Goal: Information Seeking & Learning: Learn about a topic

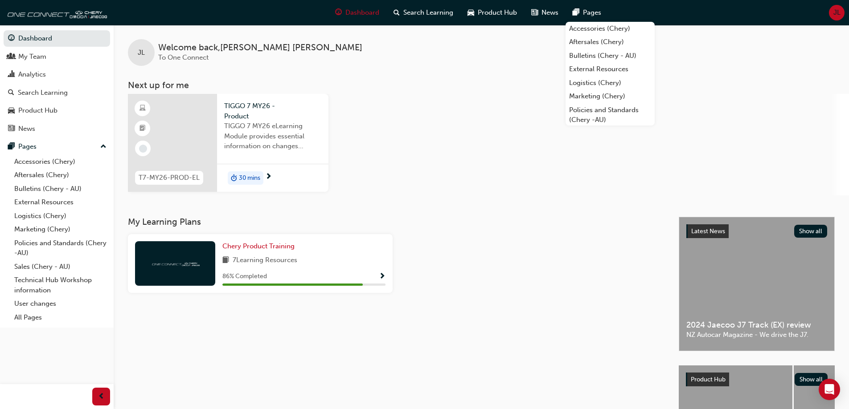
click at [301, 174] on div "30 mins" at bounding box center [272, 178] width 111 height 28
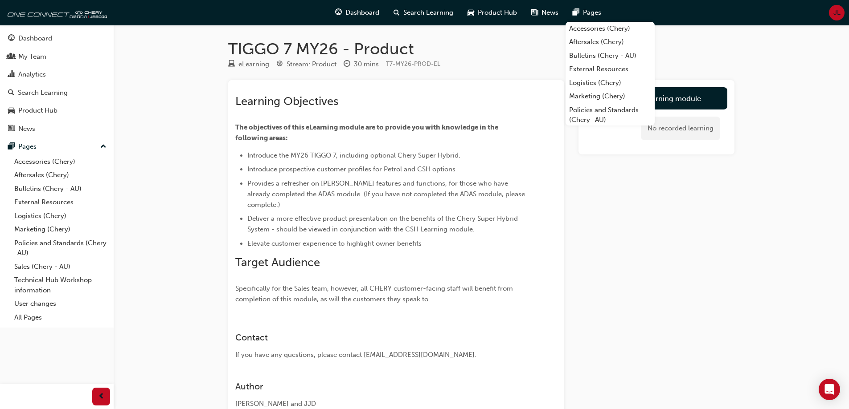
click at [690, 48] on h1 "TIGGO 7 MY26 - Product" at bounding box center [481, 49] width 506 height 20
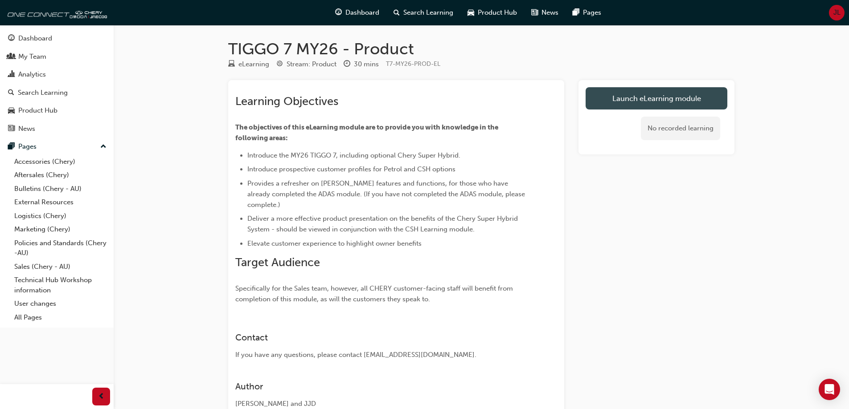
click at [614, 94] on link "Launch eLearning module" at bounding box center [656, 98] width 142 height 22
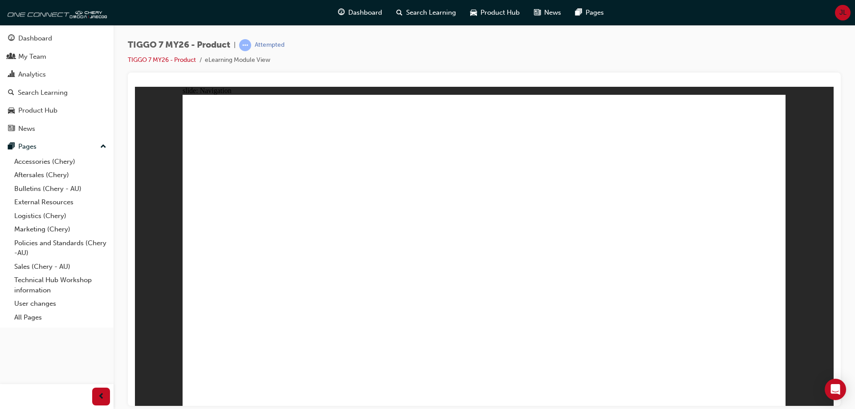
drag, startPoint x: 242, startPoint y: 381, endPoint x: 251, endPoint y: 392, distance: 14.3
drag, startPoint x: 724, startPoint y: 359, endPoint x: 756, endPoint y: 368, distance: 33.4
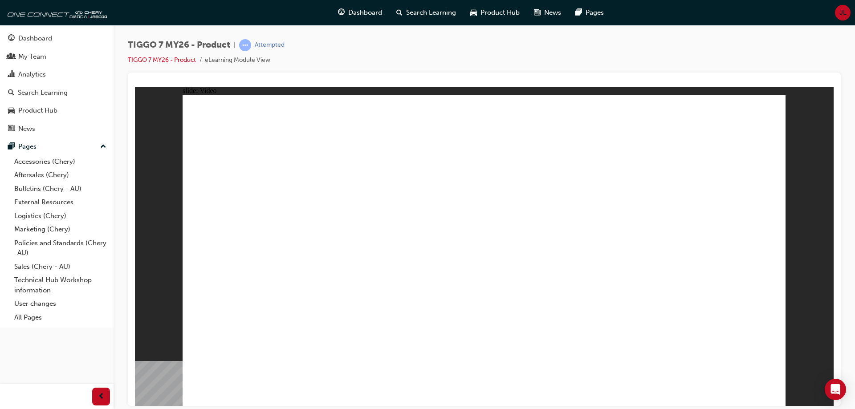
drag, startPoint x: 459, startPoint y: 291, endPoint x: 464, endPoint y: 288, distance: 5.6
drag, startPoint x: 464, startPoint y: 288, endPoint x: 752, endPoint y: 347, distance: 294.1
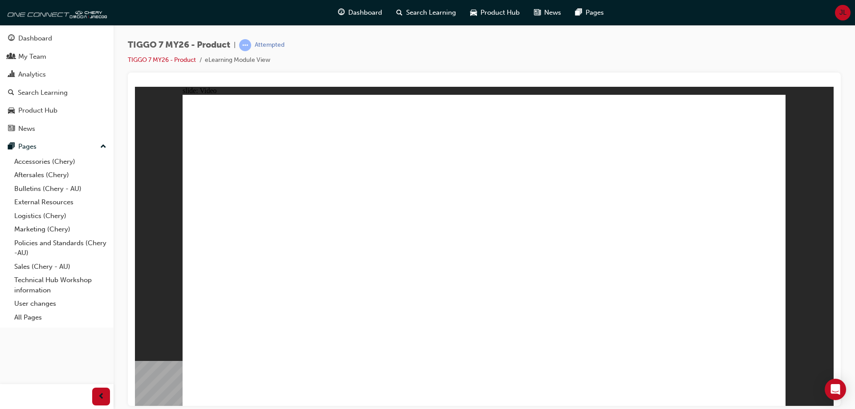
drag, startPoint x: 711, startPoint y: 353, endPoint x: 742, endPoint y: 358, distance: 31.1
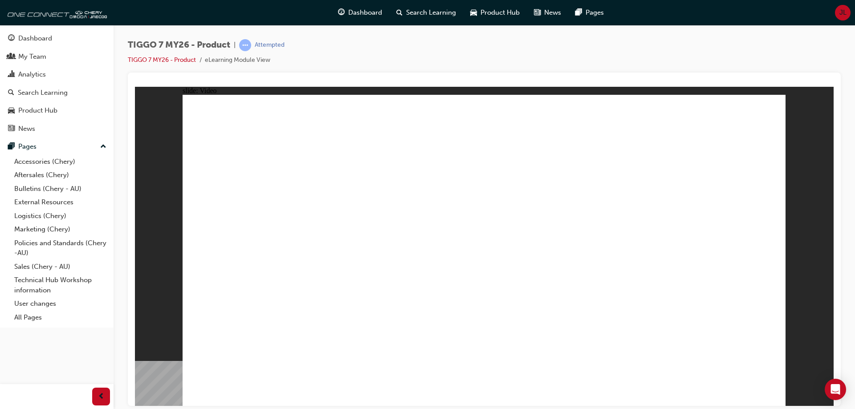
drag, startPoint x: 278, startPoint y: 386, endPoint x: 248, endPoint y: 392, distance: 31.3
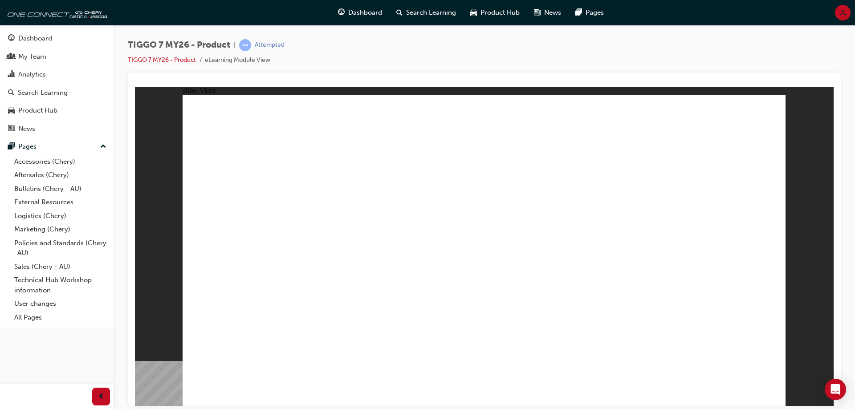
drag, startPoint x: 259, startPoint y: 402, endPoint x: 261, endPoint y: 396, distance: 5.9
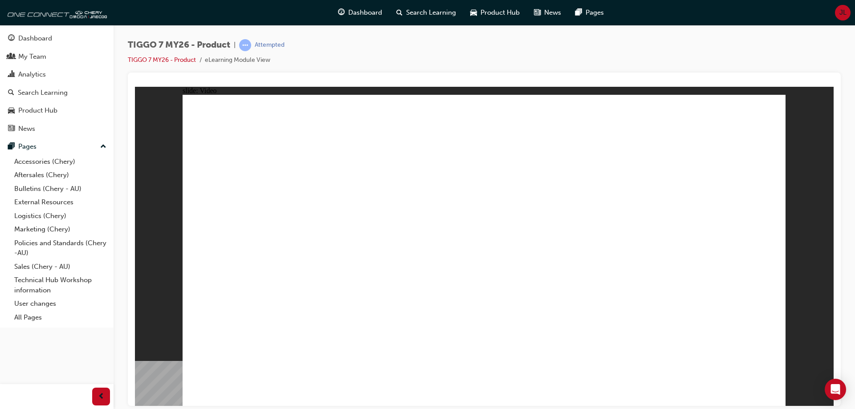
drag, startPoint x: 292, startPoint y: 289, endPoint x: 277, endPoint y: 340, distance: 53.4
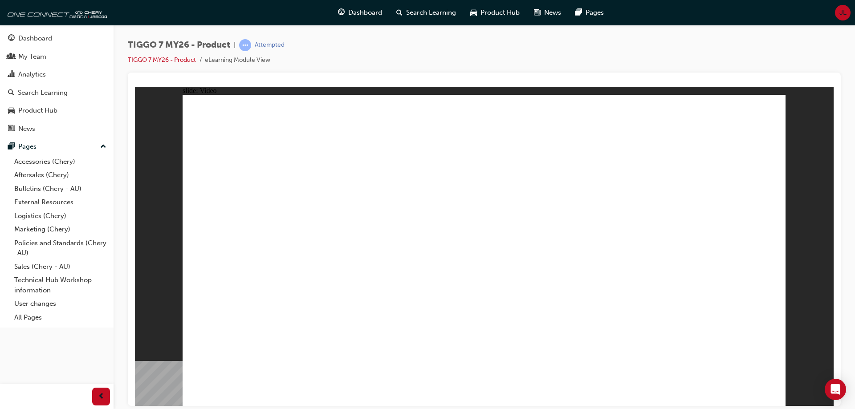
drag, startPoint x: 321, startPoint y: 291, endPoint x: 364, endPoint y: 295, distance: 43.4
drag, startPoint x: 764, startPoint y: 391, endPoint x: 743, endPoint y: 364, distance: 34.2
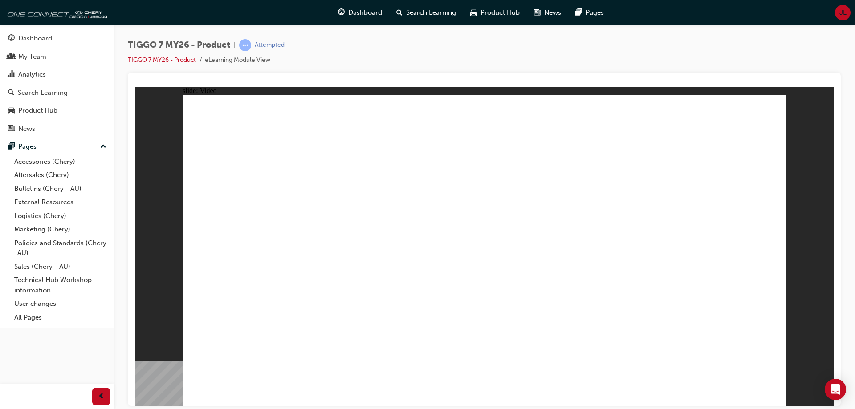
drag, startPoint x: 760, startPoint y: 383, endPoint x: 764, endPoint y: 370, distance: 13.5
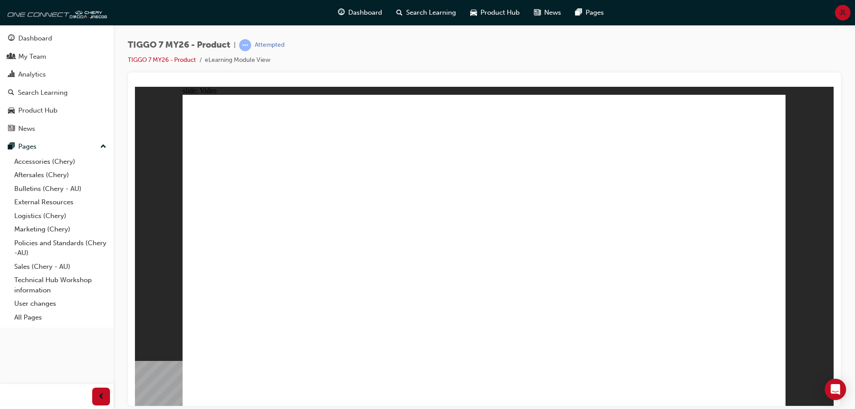
drag, startPoint x: 271, startPoint y: 330, endPoint x: 250, endPoint y: 359, distance: 36.4
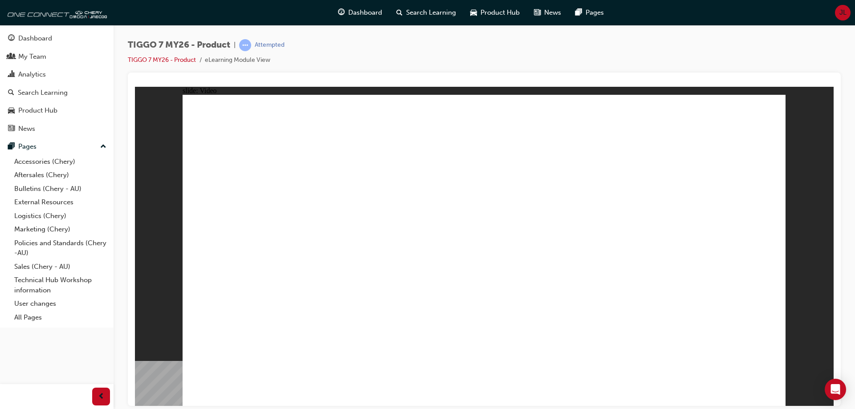
drag, startPoint x: 768, startPoint y: 400, endPoint x: 851, endPoint y: 493, distance: 124.3
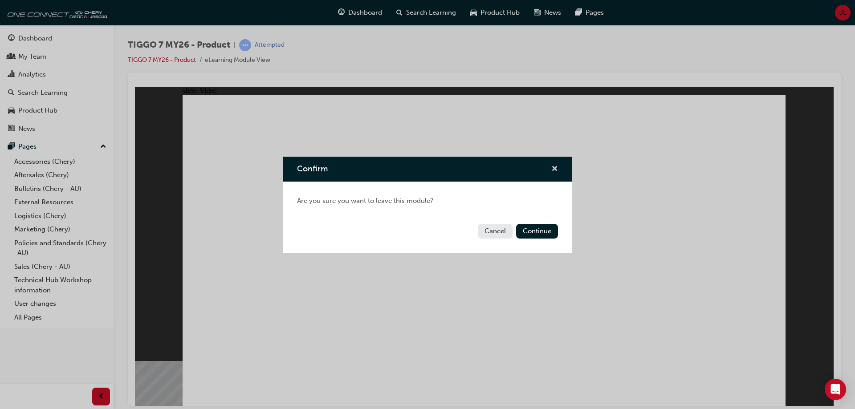
click at [557, 167] on span "cross-icon" at bounding box center [554, 170] width 7 height 8
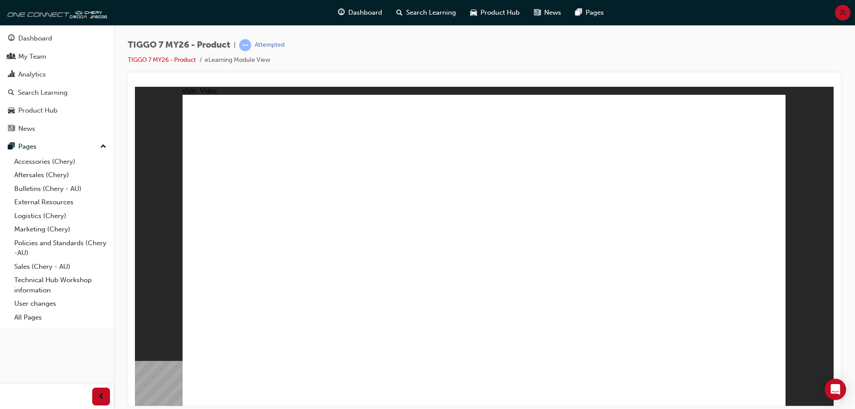
drag, startPoint x: 683, startPoint y: 307, endPoint x: 721, endPoint y: 350, distance: 56.8
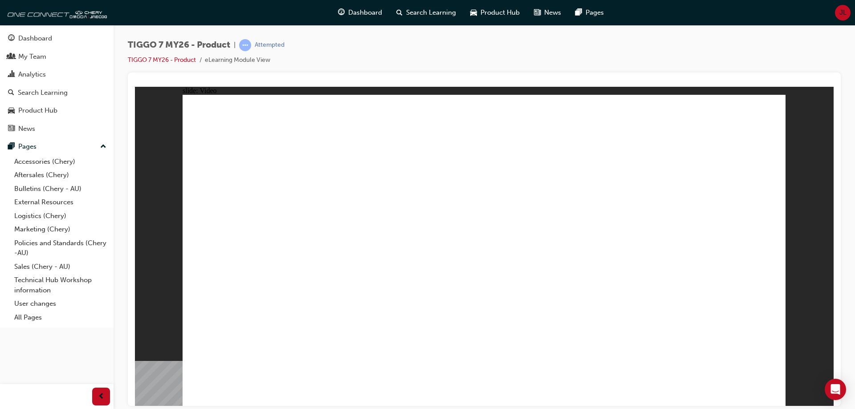
drag, startPoint x: 771, startPoint y: 394, endPoint x: 760, endPoint y: 381, distance: 16.8
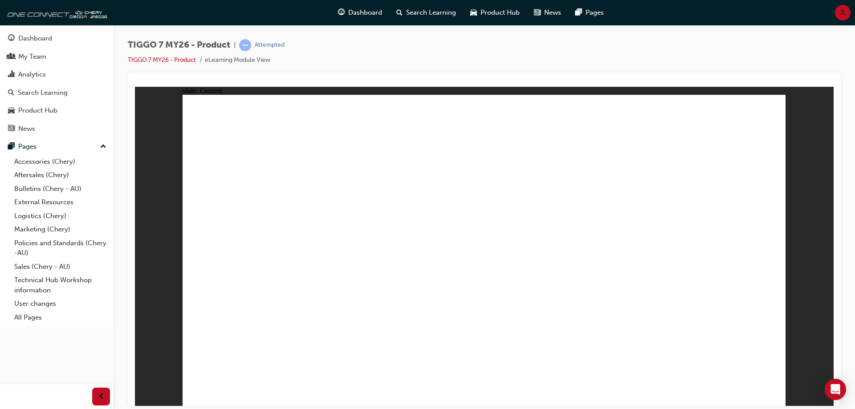
drag, startPoint x: 383, startPoint y: 282, endPoint x: 570, endPoint y: 294, distance: 187.9
drag, startPoint x: 732, startPoint y: 353, endPoint x: 607, endPoint y: 336, distance: 126.2
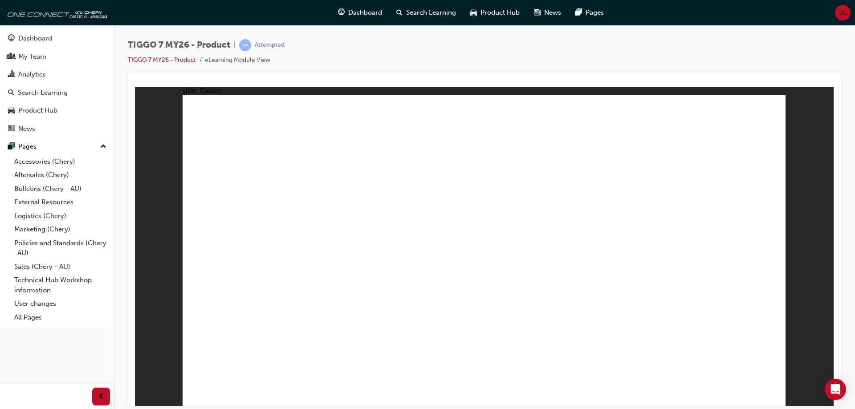
drag, startPoint x: 567, startPoint y: 334, endPoint x: 623, endPoint y: 347, distance: 57.7
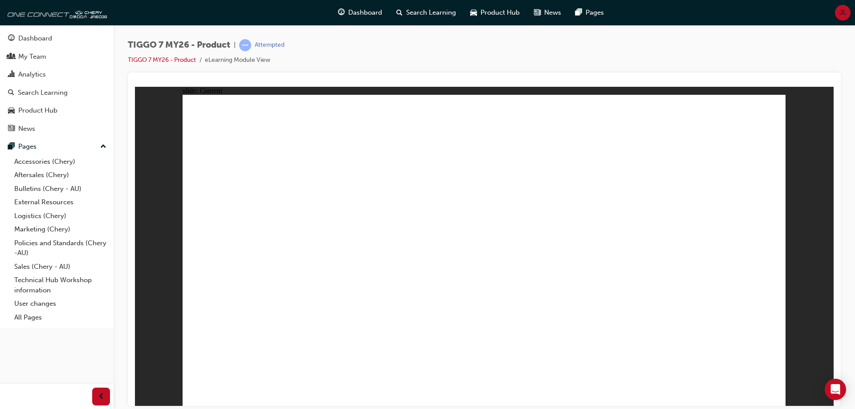
drag, startPoint x: 633, startPoint y: 167, endPoint x: 636, endPoint y: 193, distance: 26.0
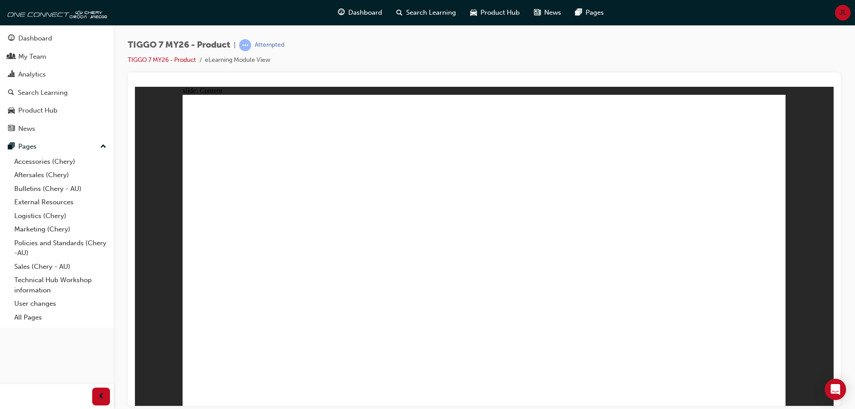
drag, startPoint x: 632, startPoint y: 284, endPoint x: 632, endPoint y: 309, distance: 24.9
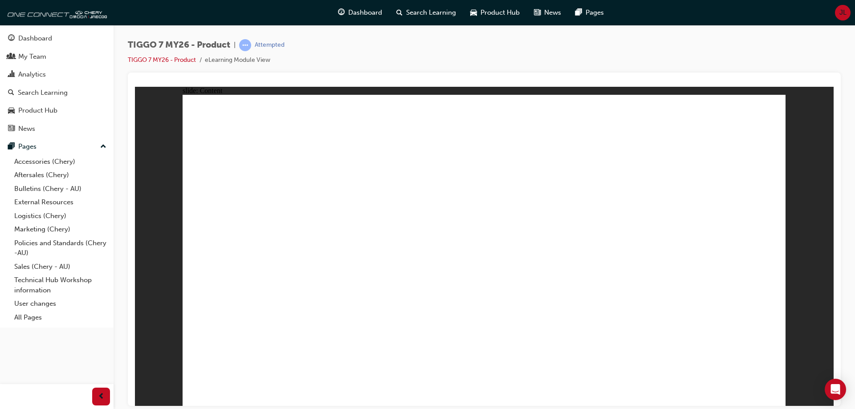
drag, startPoint x: 563, startPoint y: 139, endPoint x: 608, endPoint y: 142, distance: 44.2
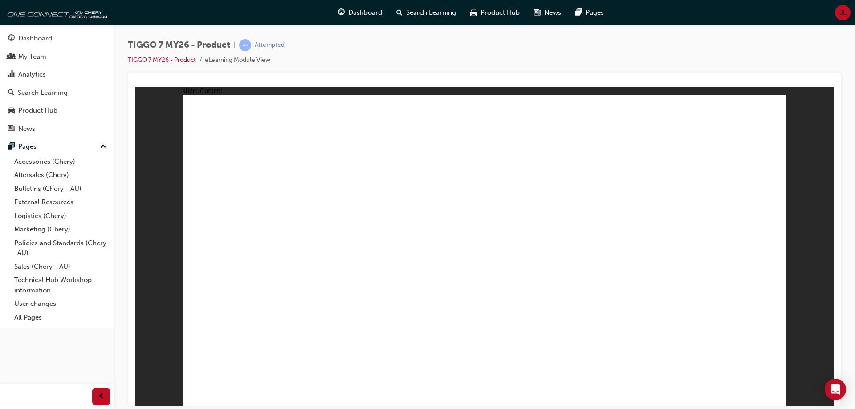
drag, startPoint x: 690, startPoint y: 145, endPoint x: 705, endPoint y: 175, distance: 32.9
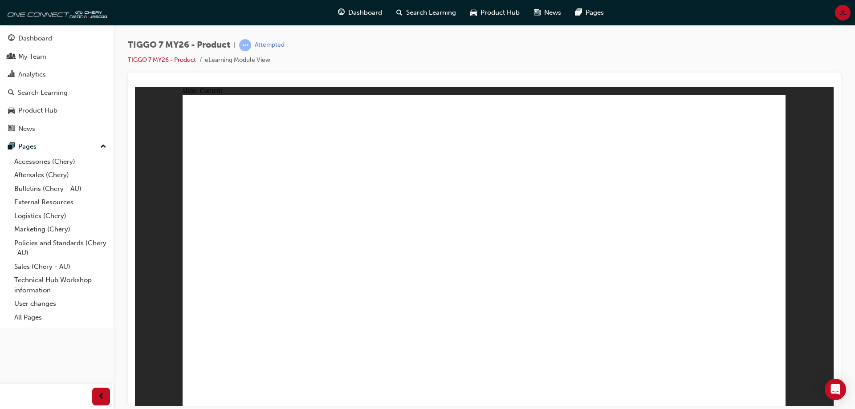
drag, startPoint x: 443, startPoint y: 321, endPoint x: 466, endPoint y: 316, distance: 23.1
drag, startPoint x: 586, startPoint y: 155, endPoint x: 587, endPoint y: 172, distance: 17.4
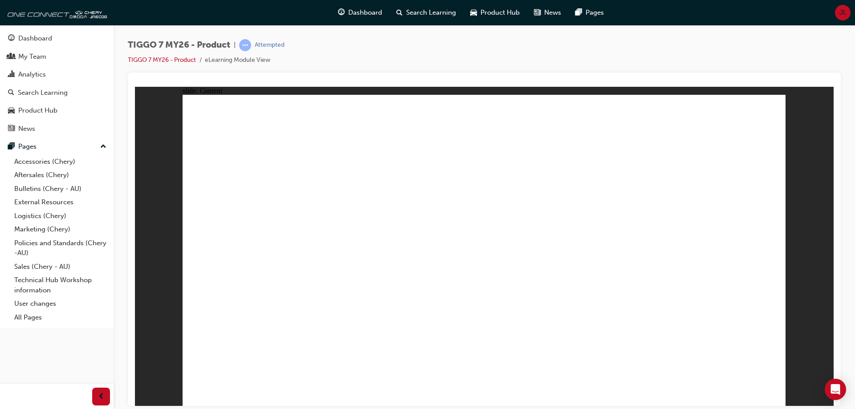
drag, startPoint x: 597, startPoint y: 236, endPoint x: 604, endPoint y: 254, distance: 20.0
drag, startPoint x: 604, startPoint y: 254, endPoint x: 645, endPoint y: 306, distance: 66.6
drag, startPoint x: 645, startPoint y: 306, endPoint x: 667, endPoint y: 316, distance: 23.3
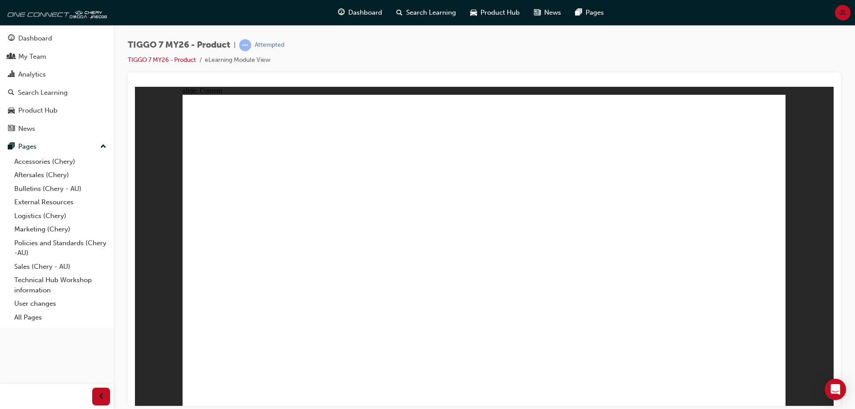
drag, startPoint x: 560, startPoint y: 315, endPoint x: 532, endPoint y: 307, distance: 29.3
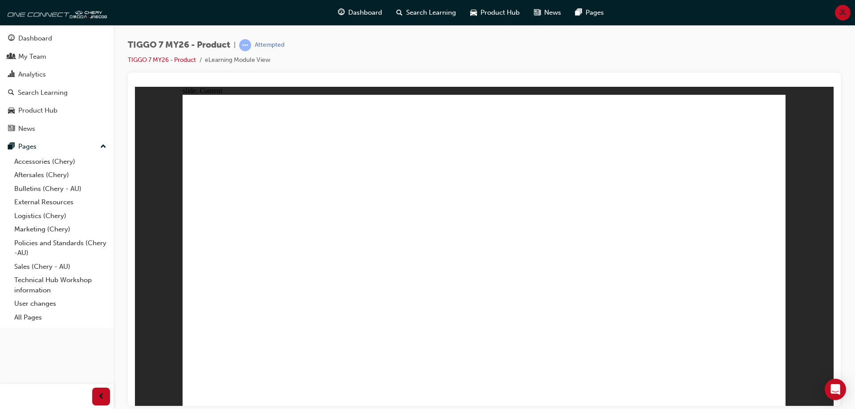
drag, startPoint x: 758, startPoint y: 107, endPoint x: 755, endPoint y: 118, distance: 11.3
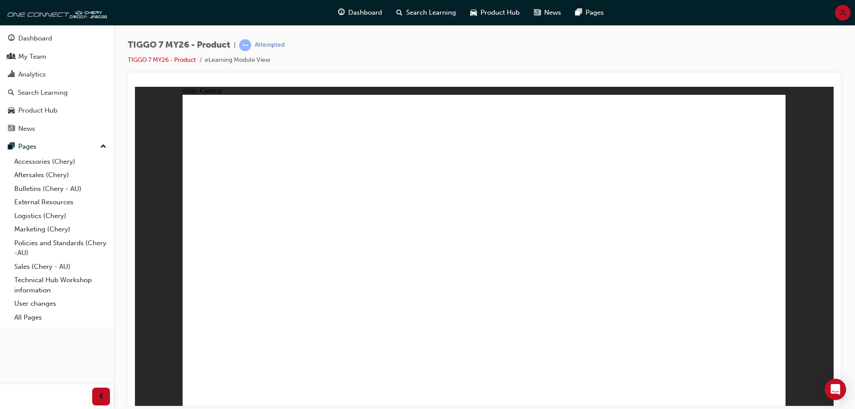
drag, startPoint x: 626, startPoint y: 262, endPoint x: 675, endPoint y: 168, distance: 106.4
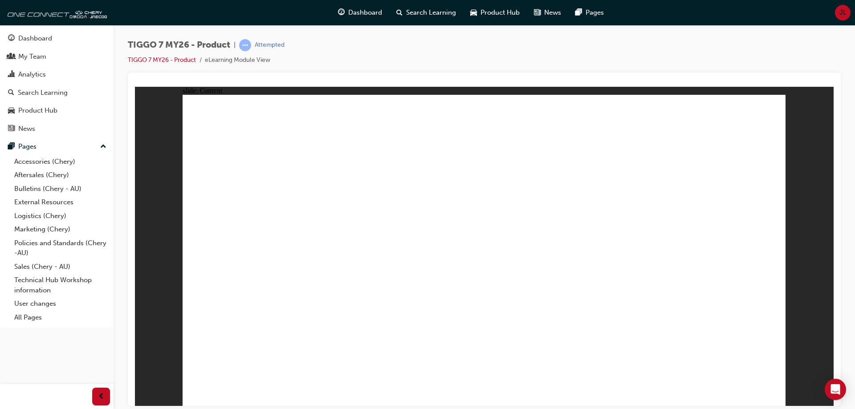
drag, startPoint x: 268, startPoint y: 279, endPoint x: 289, endPoint y: 307, distance: 34.7
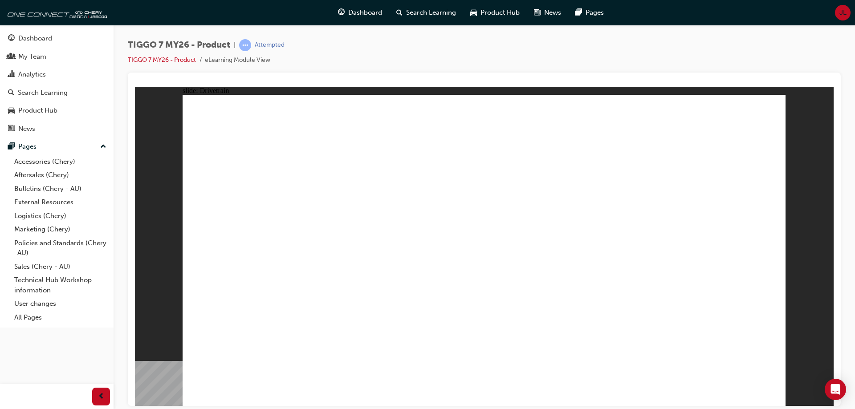
drag, startPoint x: 680, startPoint y: 112, endPoint x: 685, endPoint y: 114, distance: 4.8
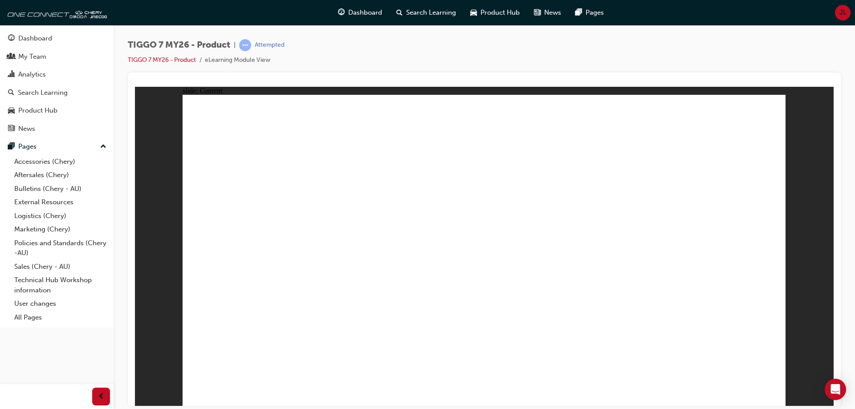
drag, startPoint x: 294, startPoint y: 231, endPoint x: 279, endPoint y: 268, distance: 39.5
drag, startPoint x: 276, startPoint y: 280, endPoint x: 279, endPoint y: 273, distance: 7.8
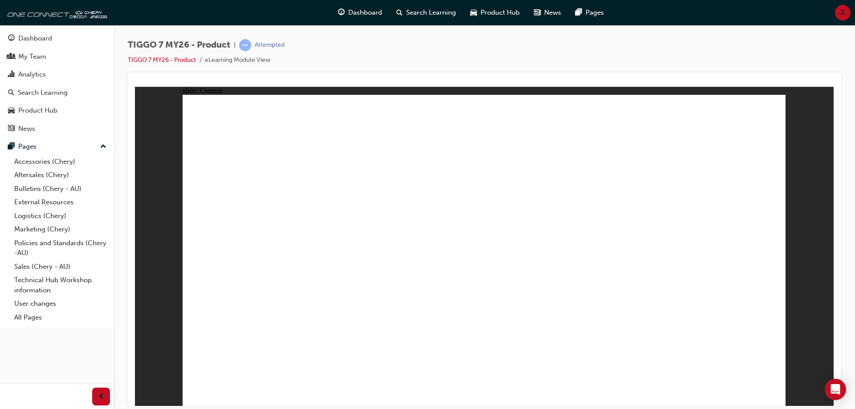
drag, startPoint x: 358, startPoint y: 284, endPoint x: 392, endPoint y: 256, distance: 44.0
drag, startPoint x: 471, startPoint y: 228, endPoint x: 484, endPoint y: 287, distance: 60.6
drag, startPoint x: 487, startPoint y: 292, endPoint x: 555, endPoint y: 241, distance: 84.7
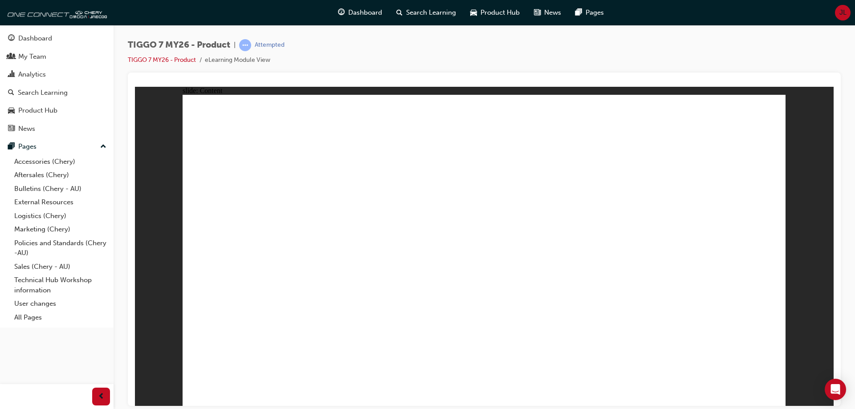
drag, startPoint x: 559, startPoint y: 235, endPoint x: 579, endPoint y: 293, distance: 61.0
drag, startPoint x: 579, startPoint y: 293, endPoint x: 613, endPoint y: 301, distance: 34.8
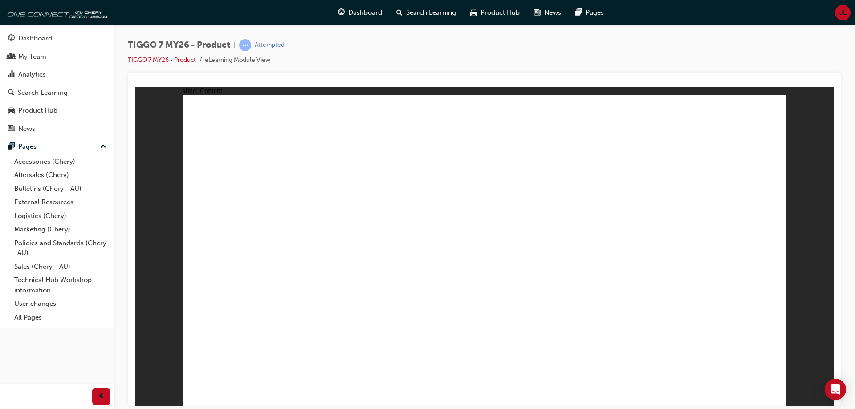
drag, startPoint x: 380, startPoint y: 202, endPoint x: 393, endPoint y: 207, distance: 13.2
drag, startPoint x: 407, startPoint y: 213, endPoint x: 432, endPoint y: 223, distance: 26.4
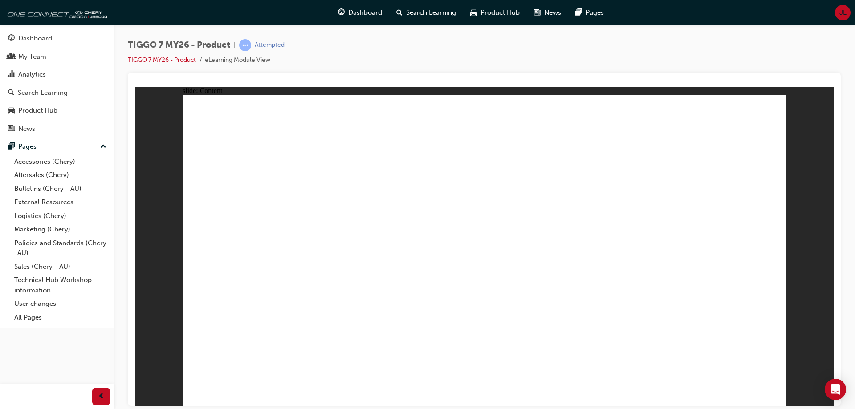
drag, startPoint x: 434, startPoint y: 224, endPoint x: 537, endPoint y: 265, distance: 110.6
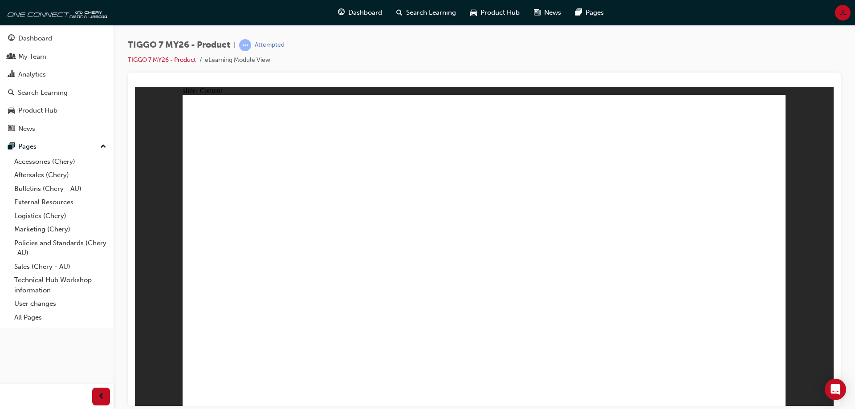
drag, startPoint x: 498, startPoint y: 286, endPoint x: 503, endPoint y: 283, distance: 6.0
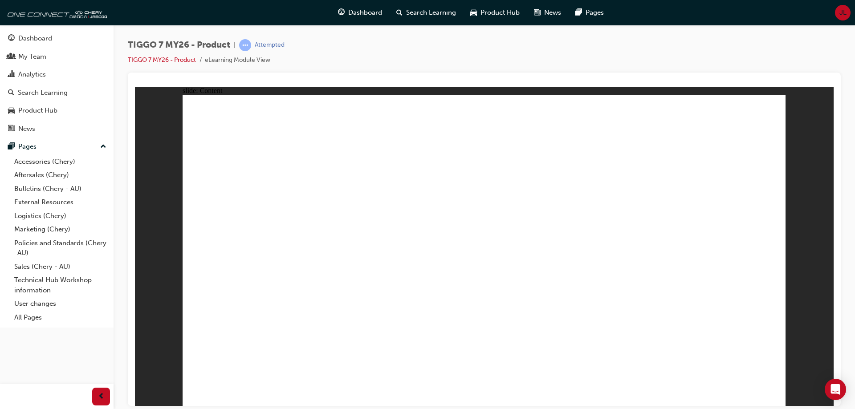
drag, startPoint x: 382, startPoint y: 286, endPoint x: 582, endPoint y: 332, distance: 205.3
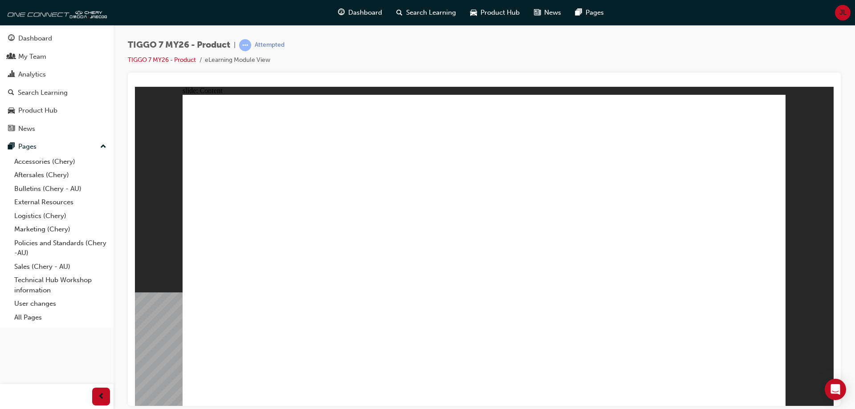
drag, startPoint x: 750, startPoint y: 205, endPoint x: 748, endPoint y: 210, distance: 5.6
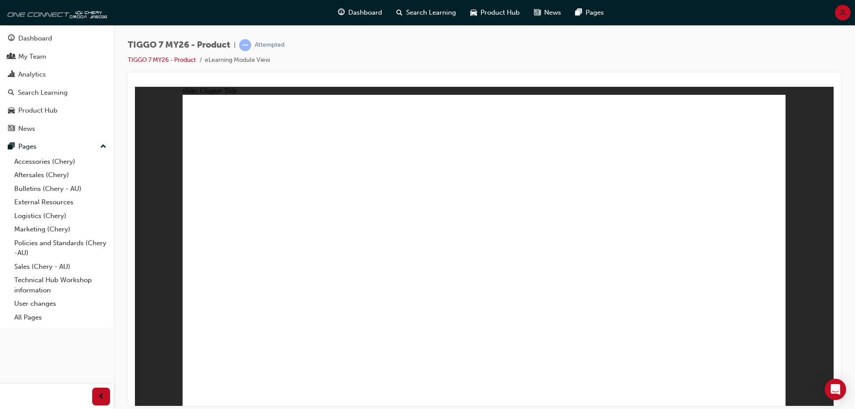
drag, startPoint x: 372, startPoint y: 306, endPoint x: 382, endPoint y: 303, distance: 10.0
drag, startPoint x: 437, startPoint y: 292, endPoint x: 445, endPoint y: 291, distance: 8.1
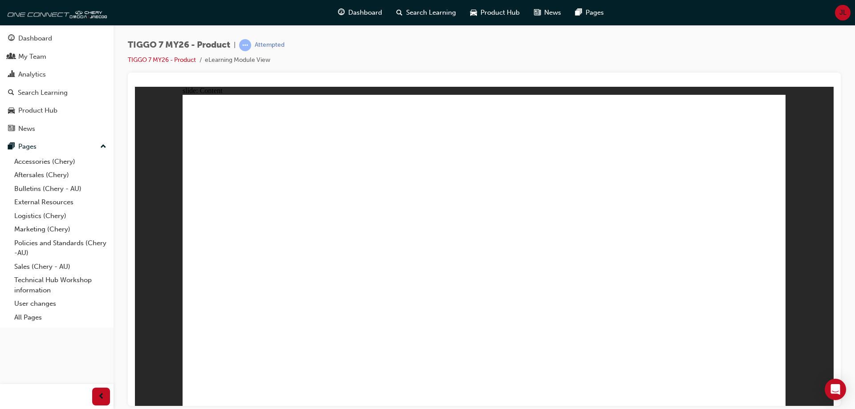
drag, startPoint x: 322, startPoint y: 306, endPoint x: 329, endPoint y: 302, distance: 7.6
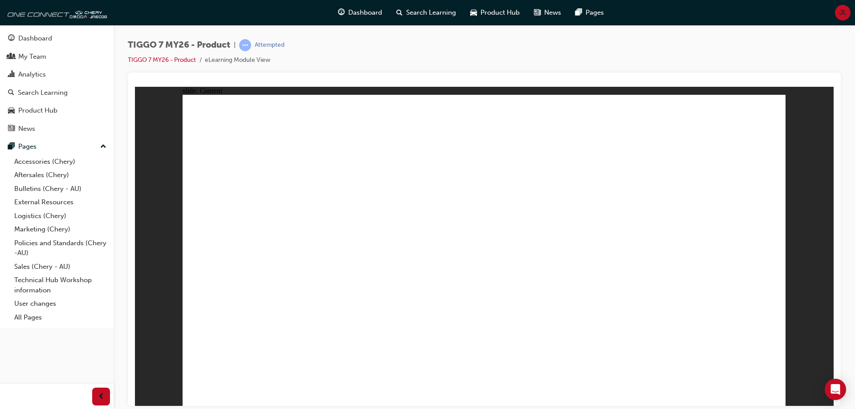
drag, startPoint x: 473, startPoint y: 294, endPoint x: 470, endPoint y: 287, distance: 7.0
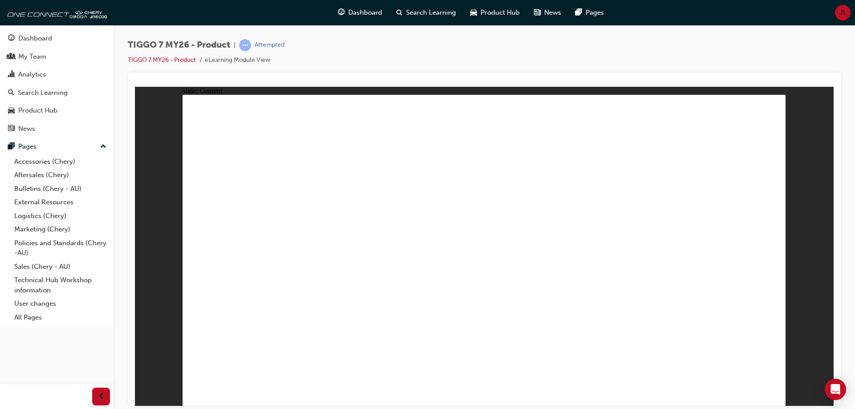
drag, startPoint x: 253, startPoint y: 241, endPoint x: 265, endPoint y: 275, distance: 35.6
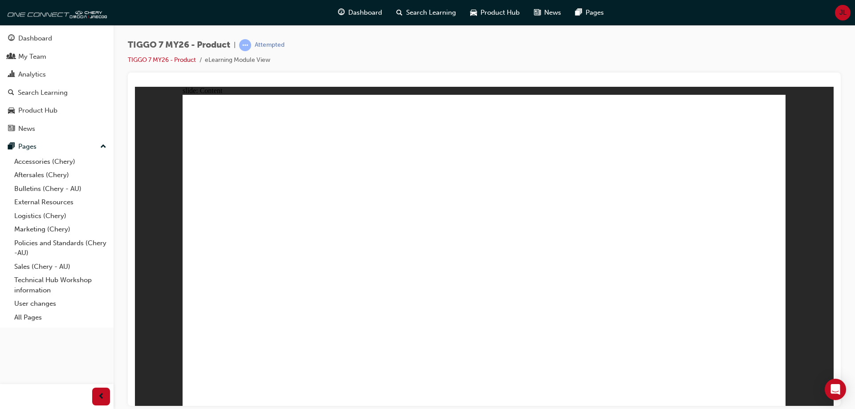
drag, startPoint x: 265, startPoint y: 275, endPoint x: 265, endPoint y: 300, distance: 25.0
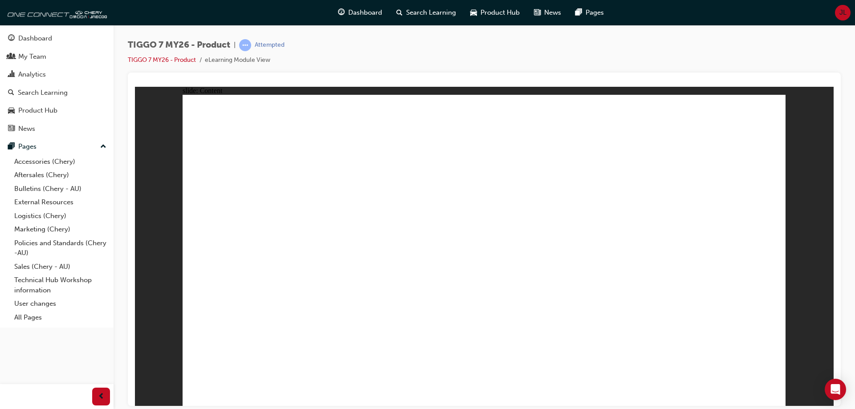
drag, startPoint x: 449, startPoint y: 315, endPoint x: 547, endPoint y: 338, distance: 100.6
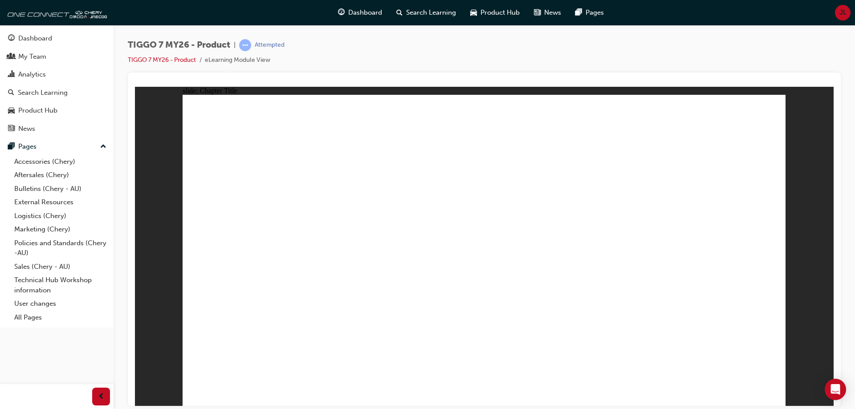
drag, startPoint x: 329, startPoint y: 162, endPoint x: 371, endPoint y: 242, distance: 90.2
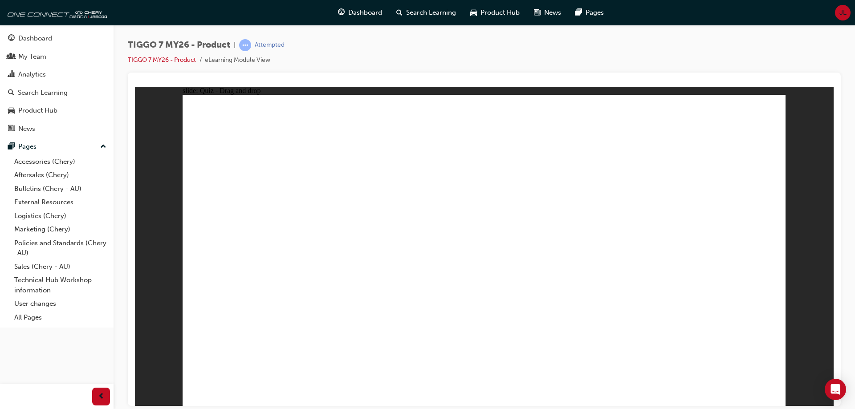
drag, startPoint x: 711, startPoint y: 126, endPoint x: 586, endPoint y: 234, distance: 165.2
drag, startPoint x: 552, startPoint y: 189, endPoint x: 449, endPoint y: 271, distance: 131.6
drag, startPoint x: 643, startPoint y: 183, endPoint x: 487, endPoint y: 268, distance: 178.2
drag, startPoint x: 586, startPoint y: 131, endPoint x: 247, endPoint y: 273, distance: 367.5
drag, startPoint x: 467, startPoint y: 137, endPoint x: 723, endPoint y: 272, distance: 289.5
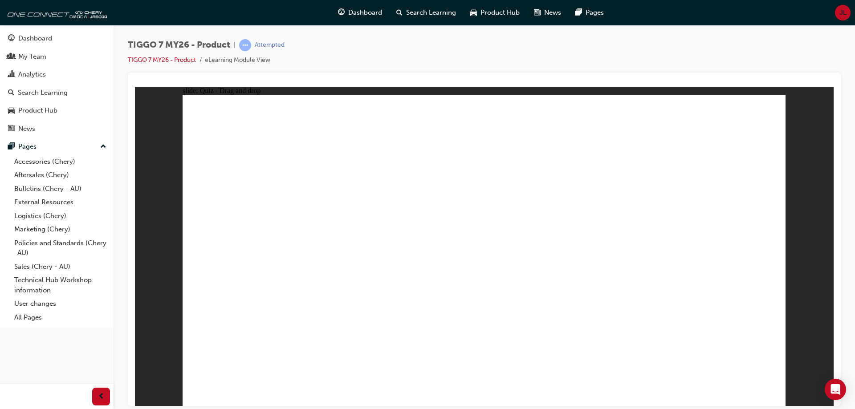
drag, startPoint x: 501, startPoint y: 182, endPoint x: 317, endPoint y: 284, distance: 211.0
drag, startPoint x: 632, startPoint y: 167, endPoint x: 282, endPoint y: 313, distance: 378.5
drag, startPoint x: 697, startPoint y: 170, endPoint x: 545, endPoint y: 282, distance: 188.8
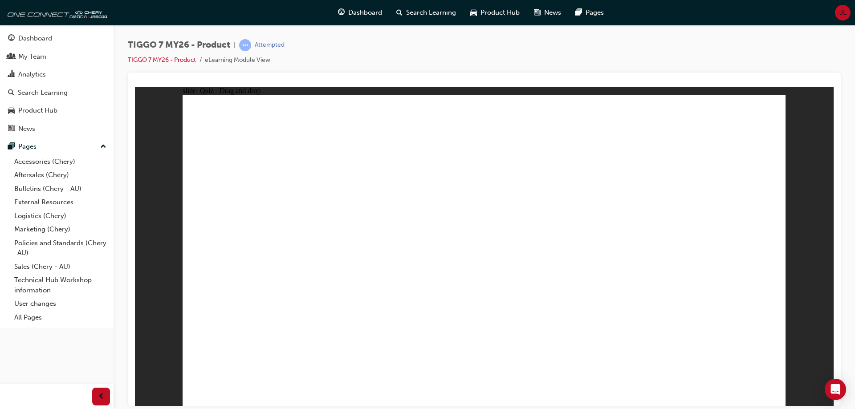
drag, startPoint x: 724, startPoint y: 131, endPoint x: 314, endPoint y: 316, distance: 450.1
drag, startPoint x: 702, startPoint y: 181, endPoint x: 581, endPoint y: 302, distance: 171.0
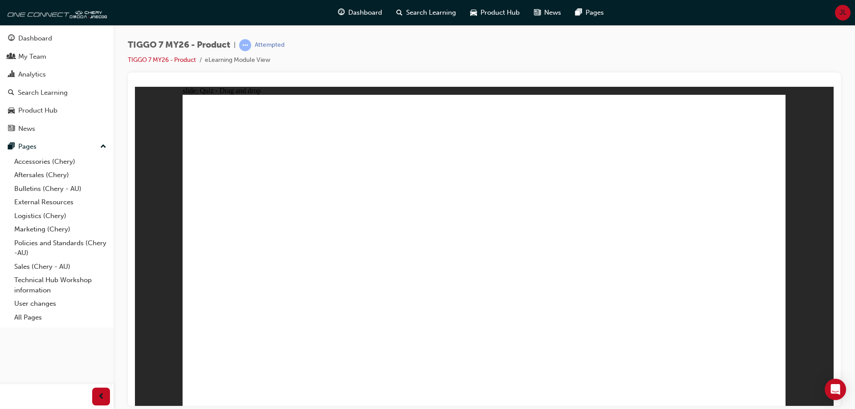
drag, startPoint x: 611, startPoint y: 180, endPoint x: 596, endPoint y: 289, distance: 109.8
drag, startPoint x: 532, startPoint y: 149, endPoint x: 597, endPoint y: 290, distance: 155.1
drag, startPoint x: 480, startPoint y: 130, endPoint x: 654, endPoint y: 282, distance: 230.8
drag, startPoint x: 467, startPoint y: 155, endPoint x: 317, endPoint y: 319, distance: 222.6
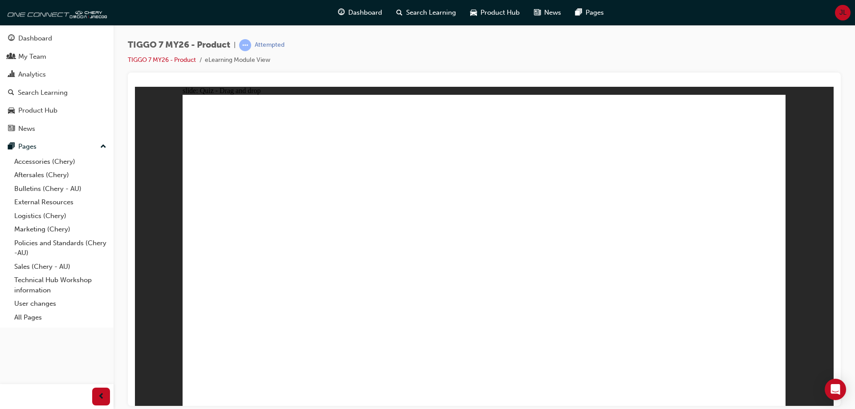
drag, startPoint x: 671, startPoint y: 130, endPoint x: 521, endPoint y: 314, distance: 237.8
drag, startPoint x: 664, startPoint y: 151, endPoint x: 494, endPoint y: 251, distance: 197.5
drag, startPoint x: 645, startPoint y: 179, endPoint x: 448, endPoint y: 218, distance: 200.7
drag, startPoint x: 532, startPoint y: 180, endPoint x: 343, endPoint y: 310, distance: 229.3
drag, startPoint x: 585, startPoint y: 153, endPoint x: 580, endPoint y: 328, distance: 175.1
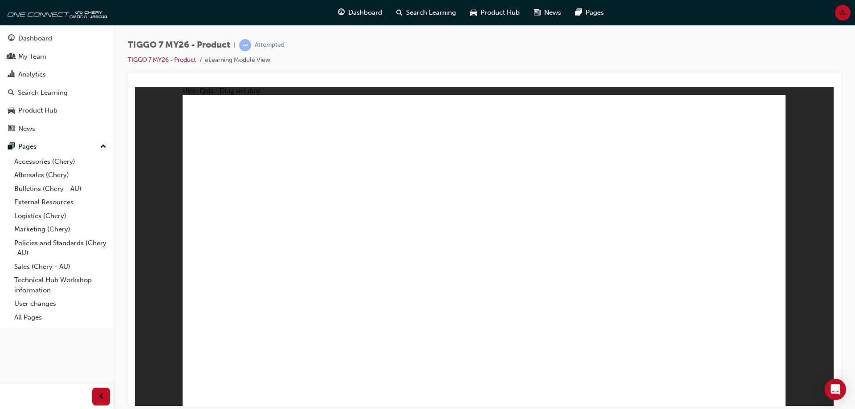
drag, startPoint x: 588, startPoint y: 120, endPoint x: 406, endPoint y: 267, distance: 233.8
drag, startPoint x: 508, startPoint y: 141, endPoint x: 384, endPoint y: 309, distance: 208.3
drag, startPoint x: 360, startPoint y: 302, endPoint x: 369, endPoint y: 308, distance: 11.1
drag, startPoint x: 363, startPoint y: 306, endPoint x: 620, endPoint y: 312, distance: 257.1
drag, startPoint x: 729, startPoint y: 350, endPoint x: 747, endPoint y: 361, distance: 21.3
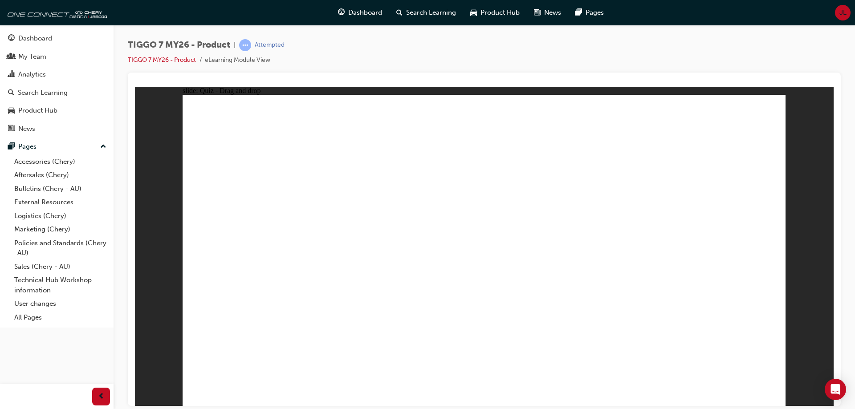
drag, startPoint x: 492, startPoint y: 151, endPoint x: 459, endPoint y: 189, distance: 50.5
drag, startPoint x: 636, startPoint y: 135, endPoint x: 566, endPoint y: 181, distance: 83.9
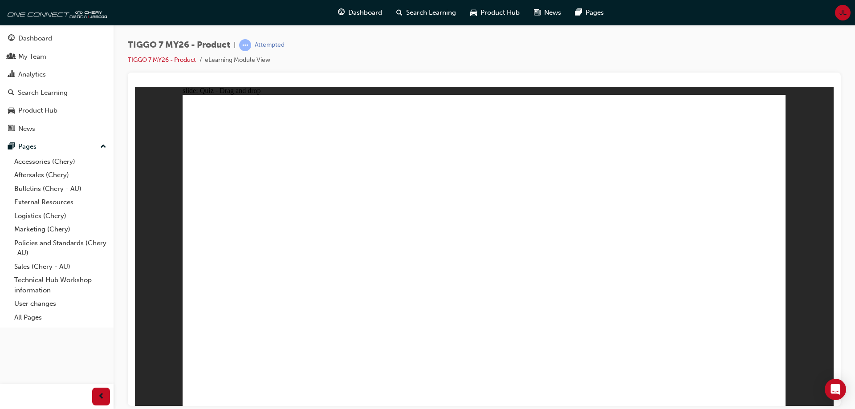
drag, startPoint x: 710, startPoint y: 154, endPoint x: 569, endPoint y: 229, distance: 160.2
drag, startPoint x: 562, startPoint y: 181, endPoint x: 563, endPoint y: 175, distance: 5.9
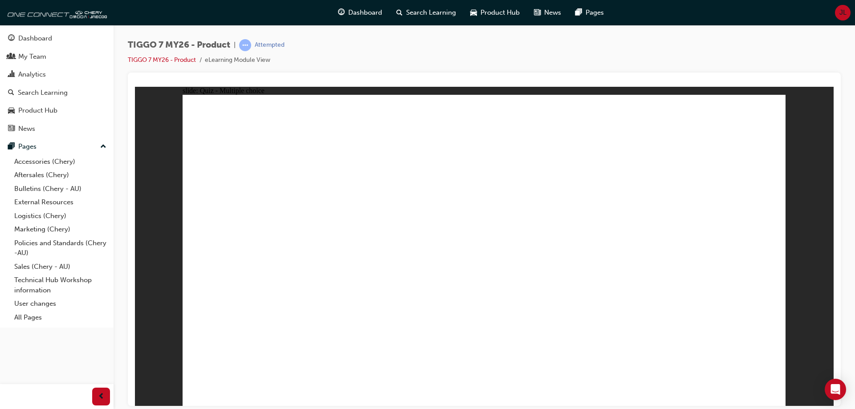
radio input "true"
drag, startPoint x: 527, startPoint y: 149, endPoint x: 570, endPoint y: 252, distance: 110.8
drag, startPoint x: 598, startPoint y: 168, endPoint x: 604, endPoint y: 264, distance: 95.9
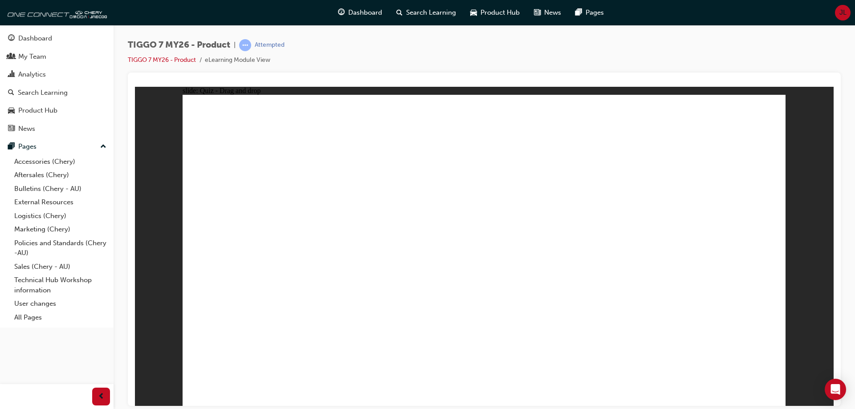
drag, startPoint x: 606, startPoint y: 147, endPoint x: 597, endPoint y: 286, distance: 138.8
drag, startPoint x: 571, startPoint y: 199, endPoint x: 541, endPoint y: 265, distance: 73.0
drag, startPoint x: 469, startPoint y: 128, endPoint x: 533, endPoint y: 297, distance: 180.6
drag, startPoint x: 687, startPoint y: 156, endPoint x: 643, endPoint y: 256, distance: 109.1
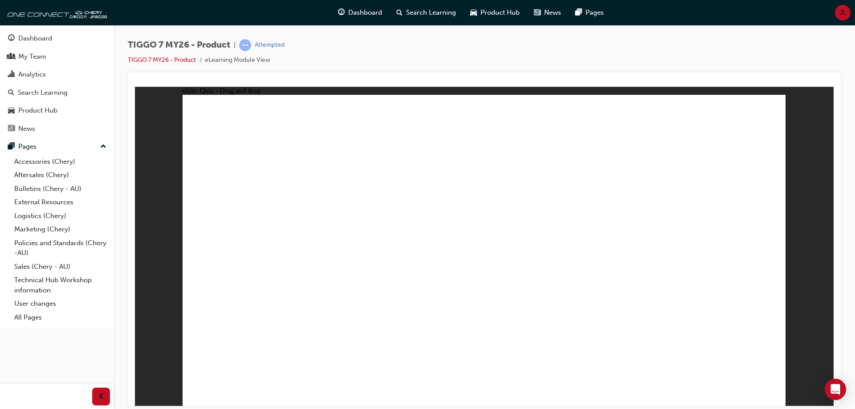
drag, startPoint x: 689, startPoint y: 125, endPoint x: 611, endPoint y: 352, distance: 240.2
drag, startPoint x: 681, startPoint y: 168, endPoint x: 606, endPoint y: 265, distance: 122.9
drag, startPoint x: 690, startPoint y: 149, endPoint x: 584, endPoint y: 282, distance: 169.9
drag, startPoint x: 687, startPoint y: 125, endPoint x: 654, endPoint y: 158, distance: 46.3
drag, startPoint x: 674, startPoint y: 136, endPoint x: 671, endPoint y: 141, distance: 6.1
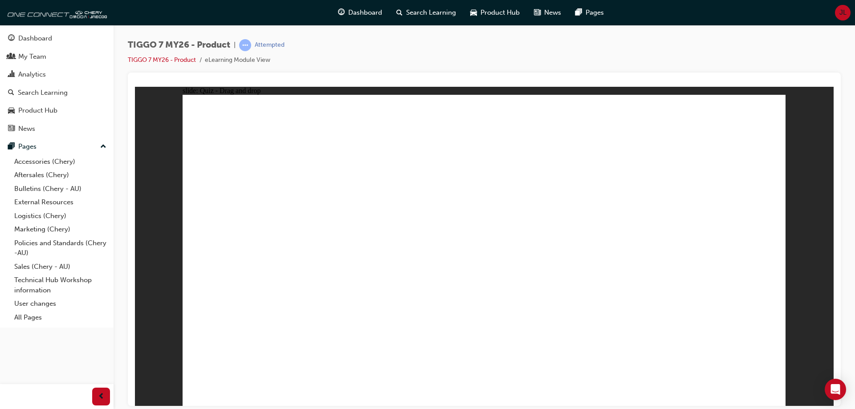
drag, startPoint x: 663, startPoint y: 150, endPoint x: 646, endPoint y: 165, distance: 23.3
drag, startPoint x: 680, startPoint y: 130, endPoint x: 559, endPoint y: 316, distance: 221.7
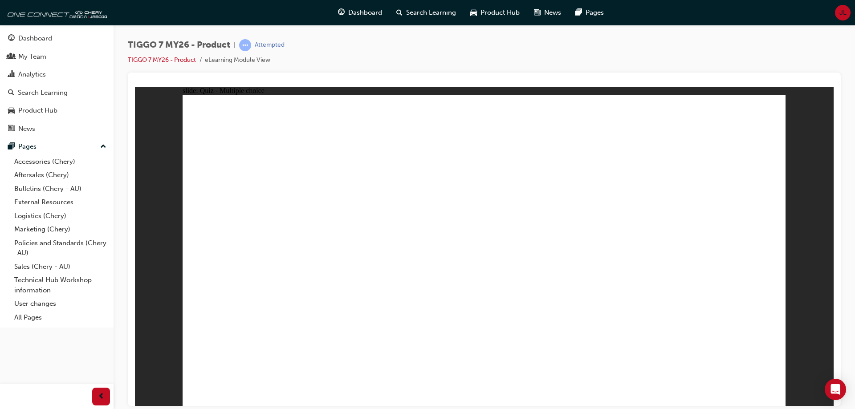
radio input "true"
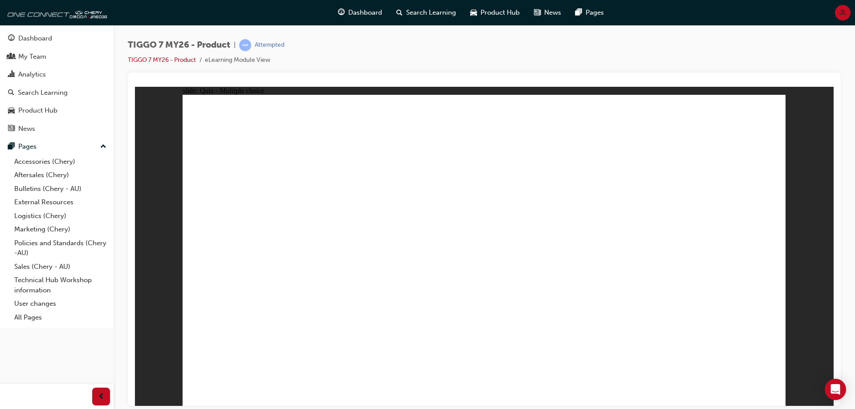
drag, startPoint x: 509, startPoint y: 315, endPoint x: 502, endPoint y: 311, distance: 8.2
drag, startPoint x: 661, startPoint y: 190, endPoint x: 715, endPoint y: 249, distance: 80.7
drag, startPoint x: 712, startPoint y: 125, endPoint x: 310, endPoint y: 242, distance: 418.2
drag, startPoint x: 572, startPoint y: 127, endPoint x: 425, endPoint y: 222, distance: 175.2
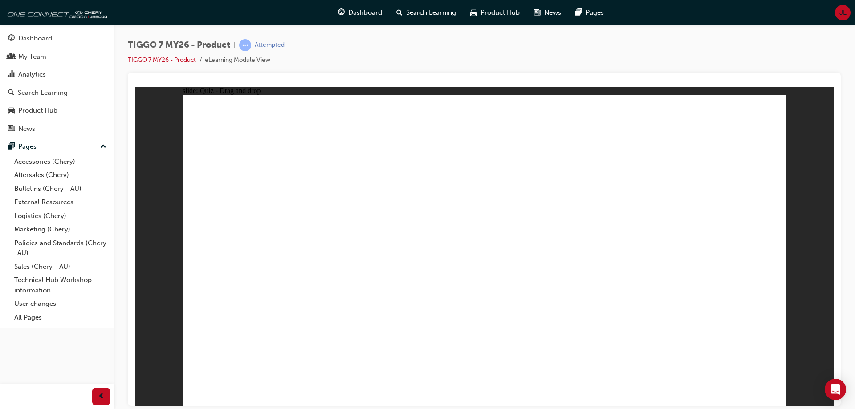
drag, startPoint x: 466, startPoint y: 304, endPoint x: 494, endPoint y: 273, distance: 42.3
drag, startPoint x: 523, startPoint y: 213, endPoint x: 590, endPoint y: 273, distance: 89.3
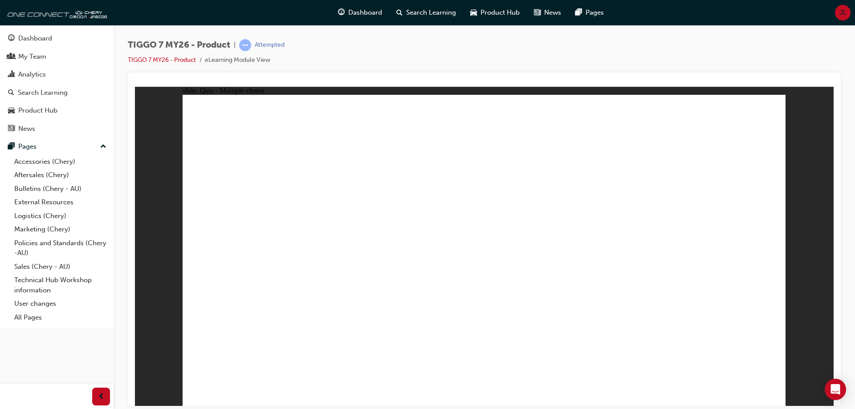
radio input "true"
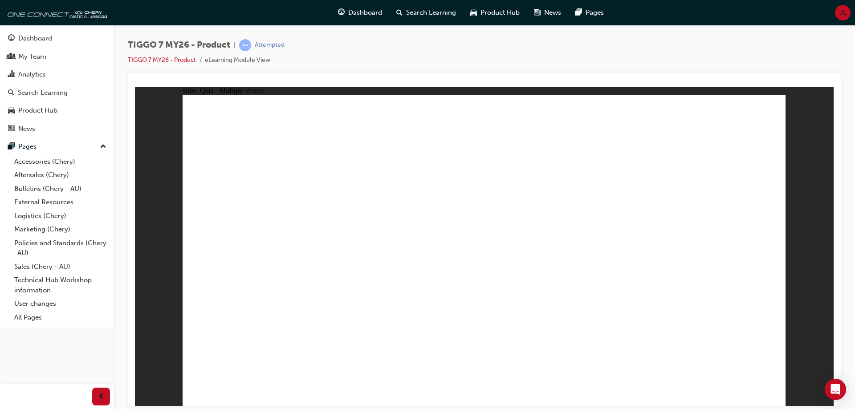
radio input "true"
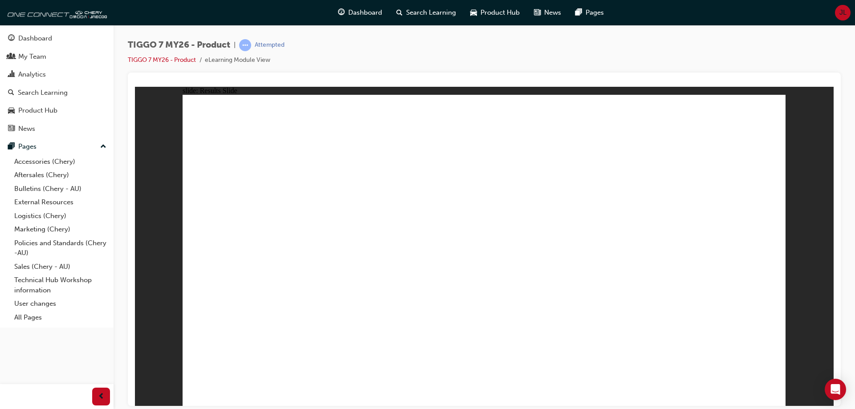
drag, startPoint x: 632, startPoint y: 190, endPoint x: 473, endPoint y: 229, distance: 163.3
drag, startPoint x: 492, startPoint y: 125, endPoint x: 732, endPoint y: 272, distance: 281.3
drag, startPoint x: 610, startPoint y: 135, endPoint x: 277, endPoint y: 273, distance: 360.0
drag, startPoint x: 684, startPoint y: 126, endPoint x: 583, endPoint y: 263, distance: 170.7
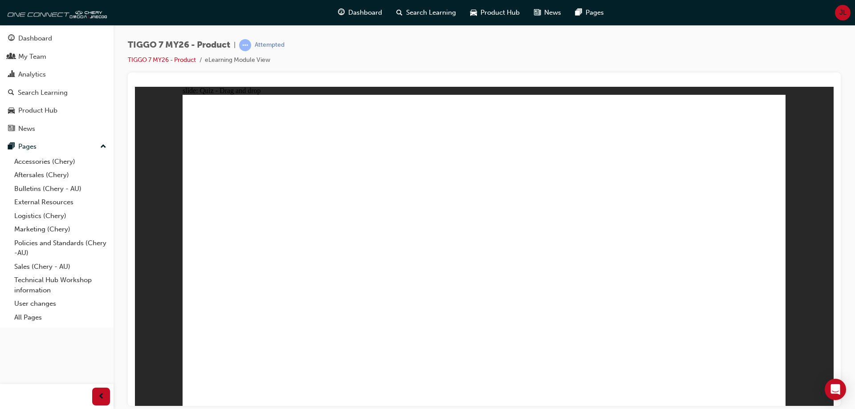
drag, startPoint x: 539, startPoint y: 203, endPoint x: 403, endPoint y: 287, distance: 160.4
drag, startPoint x: 491, startPoint y: 160, endPoint x: 508, endPoint y: 184, distance: 29.3
drag, startPoint x: 617, startPoint y: 154, endPoint x: 253, endPoint y: 314, distance: 397.9
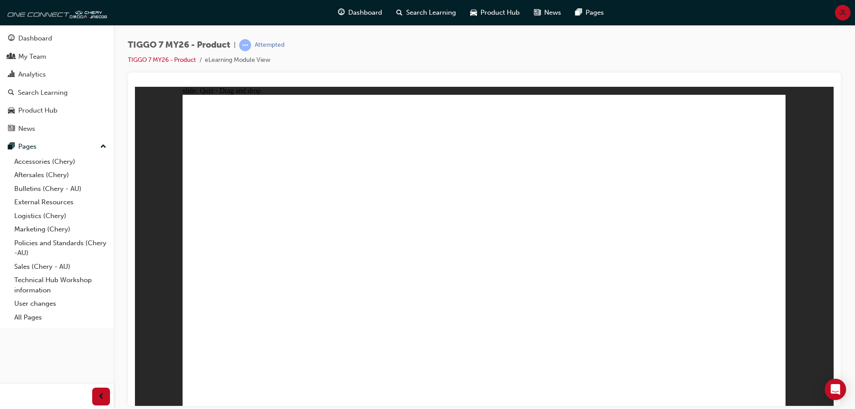
drag, startPoint x: 696, startPoint y: 185, endPoint x: 531, endPoint y: 294, distance: 197.3
drag, startPoint x: 727, startPoint y: 123, endPoint x: 383, endPoint y: 305, distance: 389.5
drag, startPoint x: 741, startPoint y: 153, endPoint x: 562, endPoint y: 316, distance: 241.5
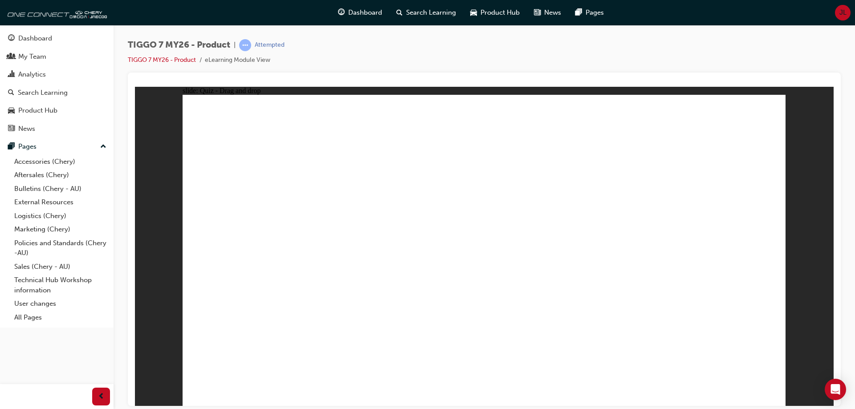
drag, startPoint x: 660, startPoint y: 178, endPoint x: 386, endPoint y: 252, distance: 283.6
drag, startPoint x: 671, startPoint y: 156, endPoint x: 380, endPoint y: 295, distance: 323.4
drag, startPoint x: 589, startPoint y: 183, endPoint x: 588, endPoint y: 335, distance: 152.3
drag, startPoint x: 653, startPoint y: 130, endPoint x: 616, endPoint y: 294, distance: 168.4
drag, startPoint x: 539, startPoint y: 180, endPoint x: 412, endPoint y: 284, distance: 164.5
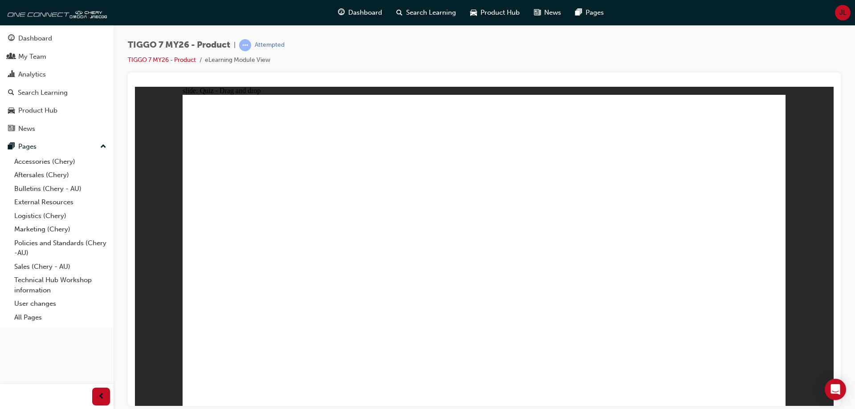
drag, startPoint x: 606, startPoint y: 156, endPoint x: 346, endPoint y: 306, distance: 300.5
drag, startPoint x: 543, startPoint y: 154, endPoint x: 598, endPoint y: 150, distance: 55.9
drag, startPoint x: 611, startPoint y: 127, endPoint x: 381, endPoint y: 313, distance: 295.8
drag, startPoint x: 451, startPoint y: 150, endPoint x: 378, endPoint y: 292, distance: 159.2
drag, startPoint x: 463, startPoint y: 128, endPoint x: 490, endPoint y: 268, distance: 142.3
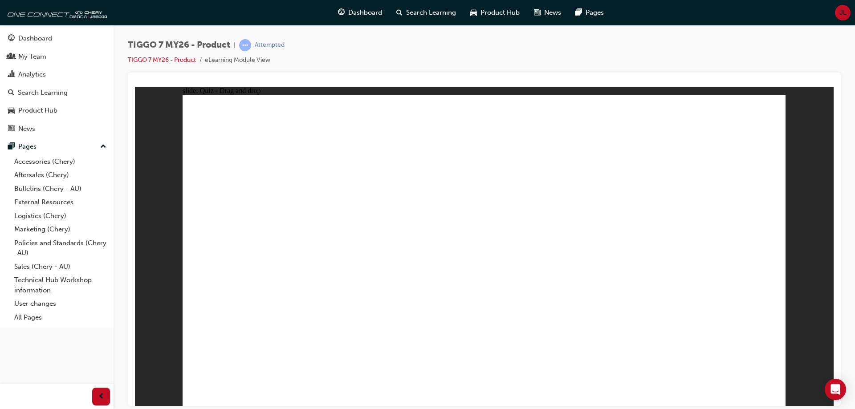
drag, startPoint x: 535, startPoint y: 130, endPoint x: 553, endPoint y: 307, distance: 177.7
drag, startPoint x: 476, startPoint y: 147, endPoint x: 572, endPoint y: 151, distance: 96.7
drag, startPoint x: 572, startPoint y: 151, endPoint x: 325, endPoint y: 275, distance: 276.9
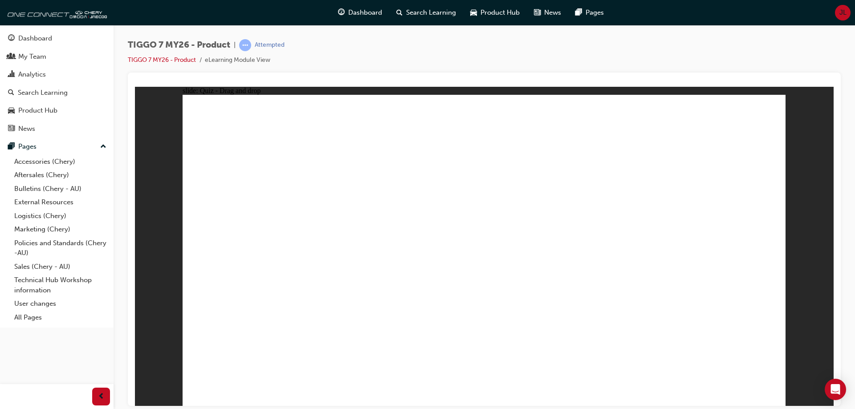
drag, startPoint x: 688, startPoint y: 150, endPoint x: 567, endPoint y: 263, distance: 165.5
radio input "true"
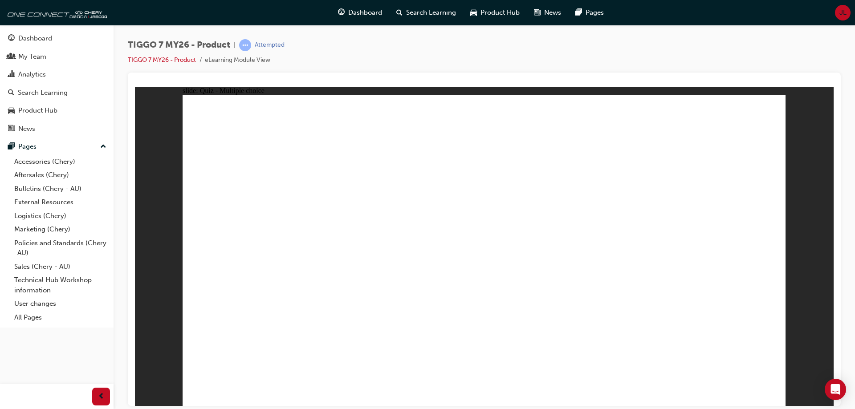
radio input "true"
radio input "false"
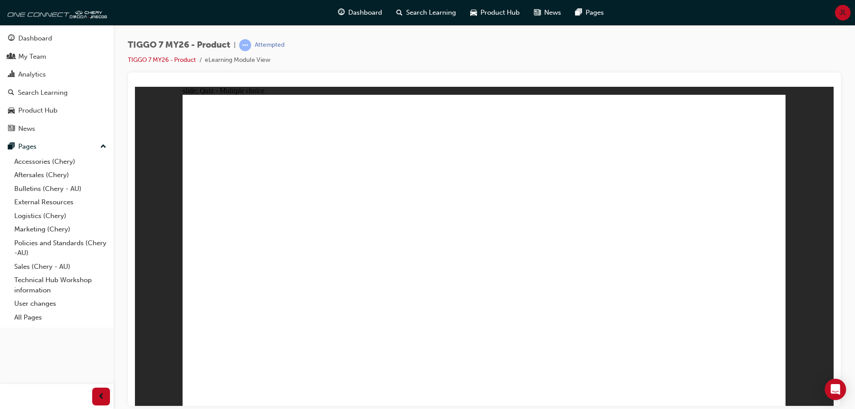
radio input "true"
radio input "false"
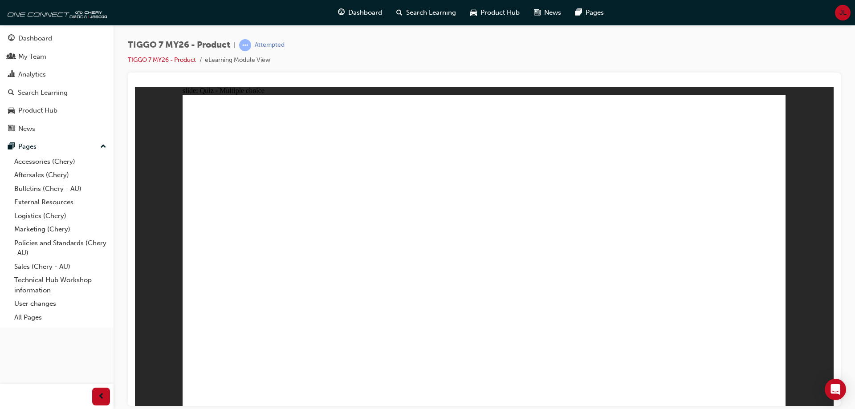
radio input "false"
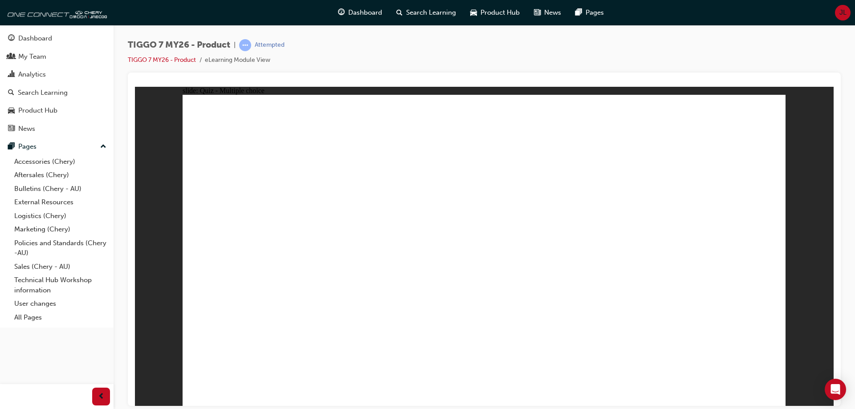
radio input "false"
radio input "true"
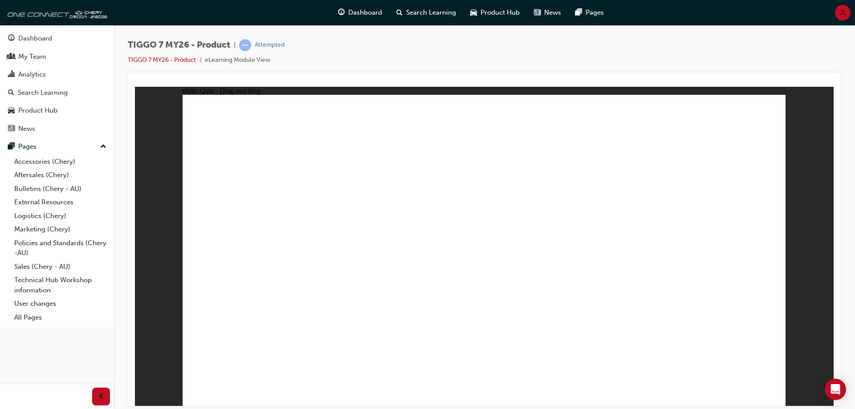
drag, startPoint x: 600, startPoint y: 172, endPoint x: 572, endPoint y: 278, distance: 109.5
drag, startPoint x: 589, startPoint y: 149, endPoint x: 572, endPoint y: 245, distance: 97.8
drag, startPoint x: 518, startPoint y: 140, endPoint x: 518, endPoint y: 168, distance: 28.1
drag, startPoint x: 515, startPoint y: 151, endPoint x: 526, endPoint y: 284, distance: 134.1
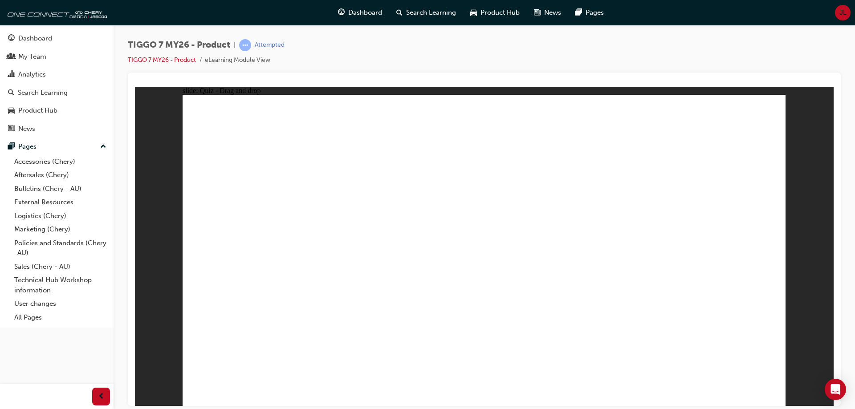
drag, startPoint x: 514, startPoint y: 141, endPoint x: 550, endPoint y: 273, distance: 136.0
drag, startPoint x: 584, startPoint y: 150, endPoint x: 579, endPoint y: 310, distance: 160.4
drag, startPoint x: 687, startPoint y: 147, endPoint x: 595, endPoint y: 327, distance: 202.6
drag, startPoint x: 675, startPoint y: 150, endPoint x: 597, endPoint y: 329, distance: 195.9
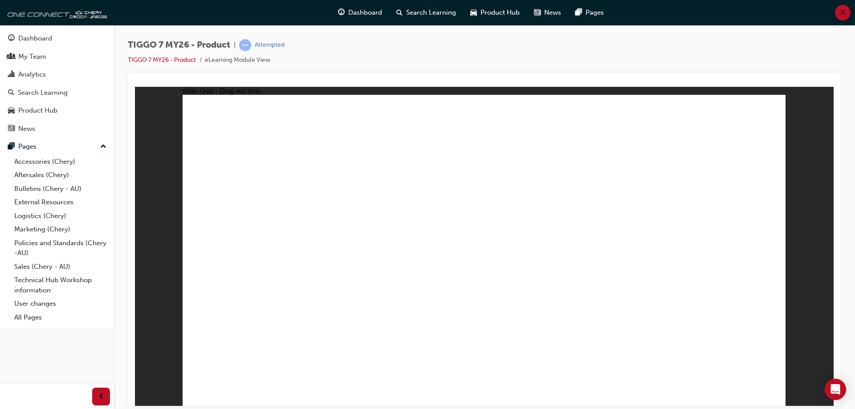
radio input "true"
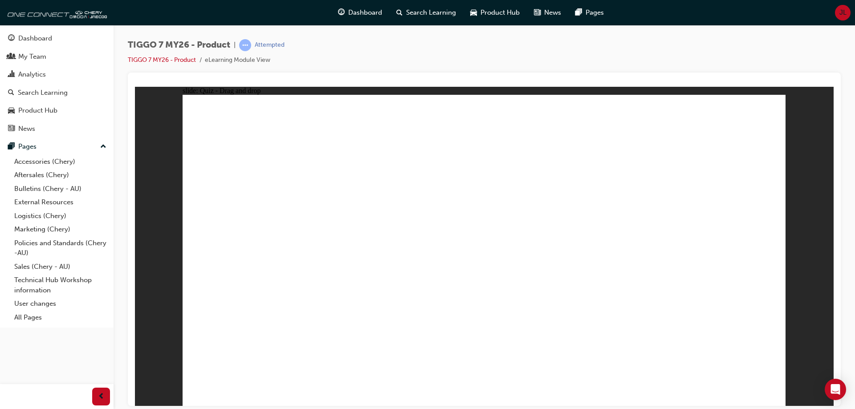
drag, startPoint x: 626, startPoint y: 192, endPoint x: 694, endPoint y: 254, distance: 92.4
drag, startPoint x: 706, startPoint y: 132, endPoint x: 278, endPoint y: 264, distance: 447.0
drag, startPoint x: 526, startPoint y: 184, endPoint x: 524, endPoint y: 204, distance: 20.6
drag, startPoint x: 551, startPoint y: 183, endPoint x: 420, endPoint y: 232, distance: 139.7
drag, startPoint x: 461, startPoint y: 122, endPoint x: 584, endPoint y: 264, distance: 186.9
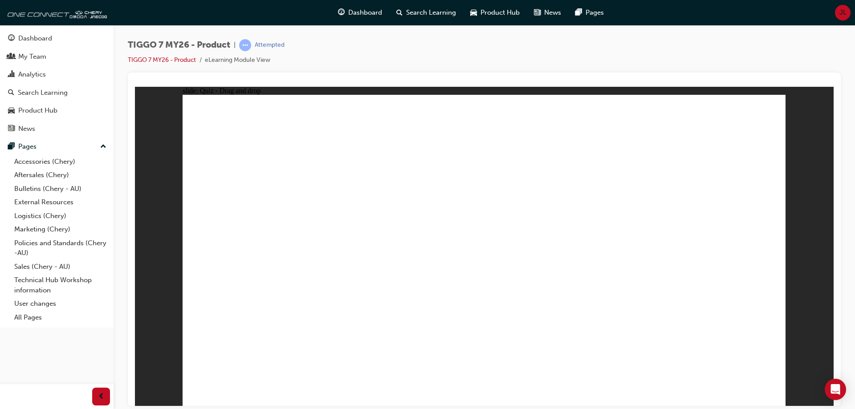
radio input "true"
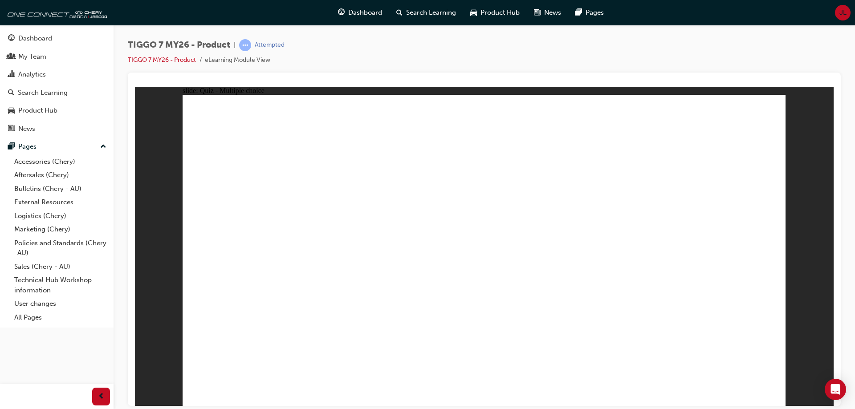
radio input "true"
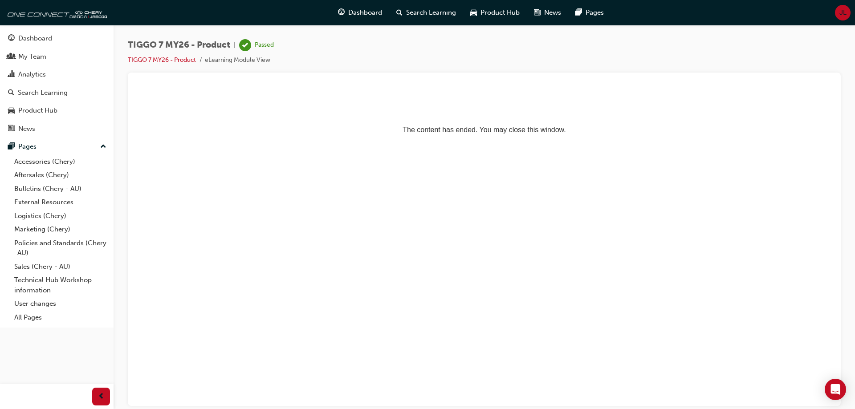
click at [65, 26] on div "Dashboard My Team Analytics Search Learning Product Hub News Pages Pages Access…" at bounding box center [57, 176] width 114 height 303
click at [68, 35] on div "Dashboard" at bounding box center [57, 38] width 98 height 11
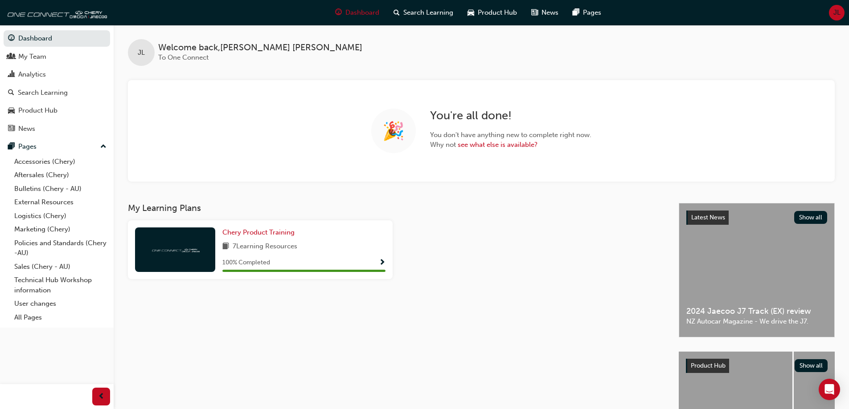
click at [837, 16] on span "JL" at bounding box center [836, 13] width 7 height 10
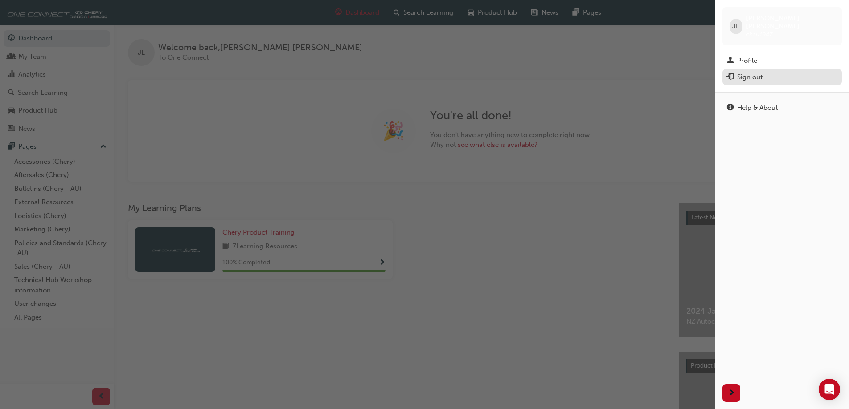
click at [759, 72] on div "Sign out" at bounding box center [749, 77] width 25 height 10
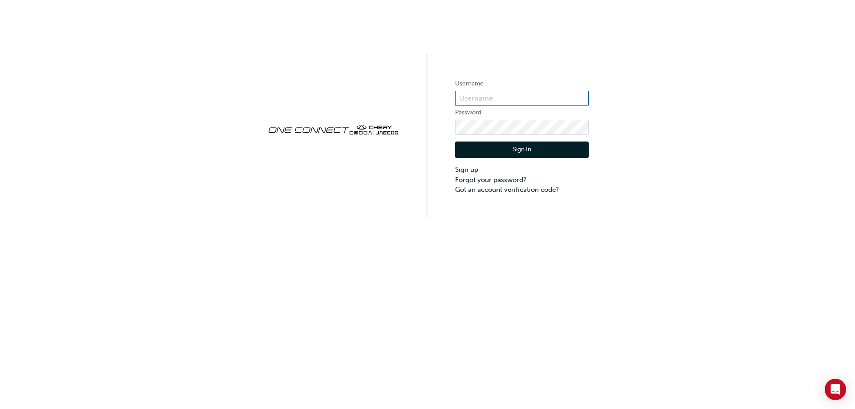
type input "CHAU1975"
click at [505, 98] on input "CHAU1975" at bounding box center [522, 98] width 134 height 15
click at [669, 165] on div "Username CHAU1975 Password Sign In Sign up Forgot your password? Got an account…" at bounding box center [427, 109] width 855 height 218
click at [498, 156] on button "Sign In" at bounding box center [522, 150] width 134 height 17
